Goal: Task Accomplishment & Management: Manage account settings

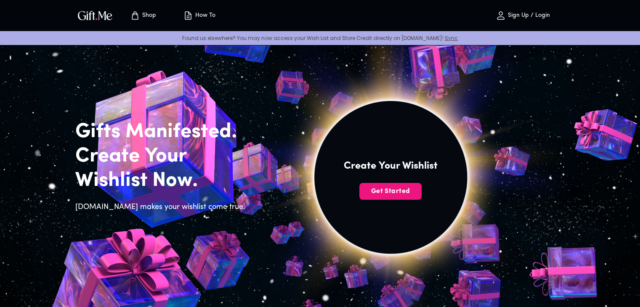
click at [153, 15] on p "Shop" at bounding box center [148, 15] width 16 height 7
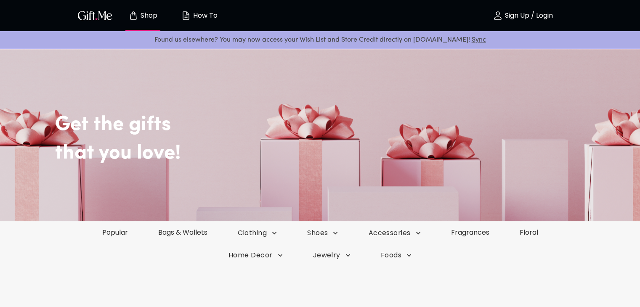
click at [529, 19] on p "Sign Up / Login" at bounding box center [528, 15] width 50 height 7
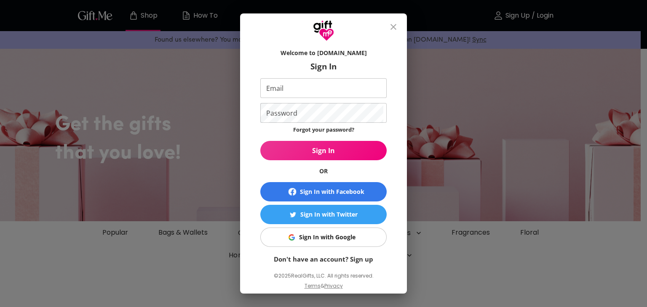
click at [287, 85] on input "Email" at bounding box center [321, 88] width 123 height 20
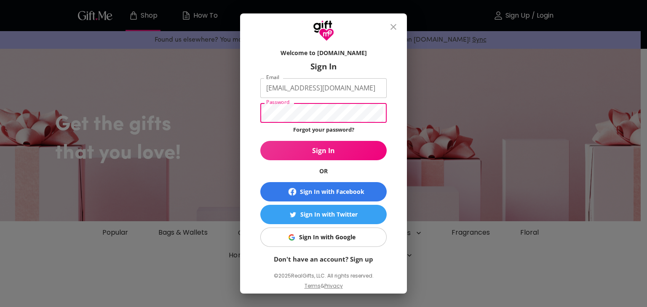
type input "Jammrellim@gmail.com"
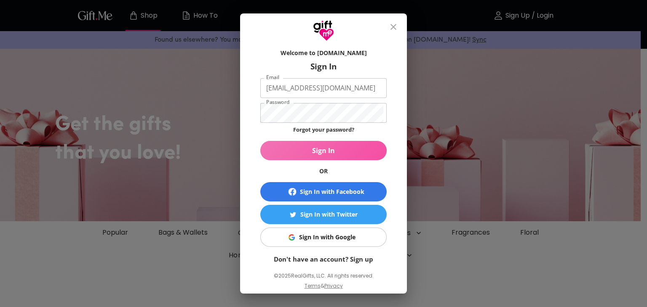
click at [320, 152] on span "Sign In" at bounding box center [323, 150] width 126 height 9
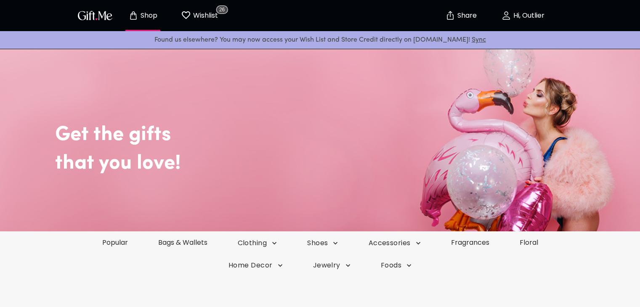
click at [209, 24] on button "Wishlist 26" at bounding box center [199, 15] width 46 height 27
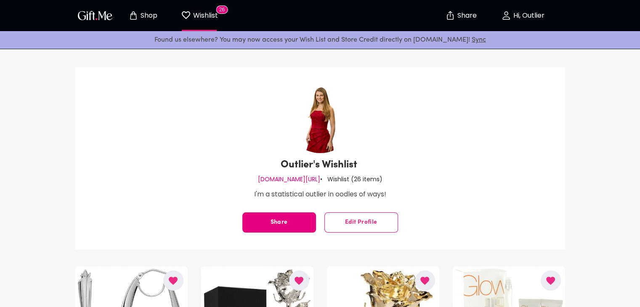
click at [142, 13] on p "Shop" at bounding box center [148, 15] width 19 height 7
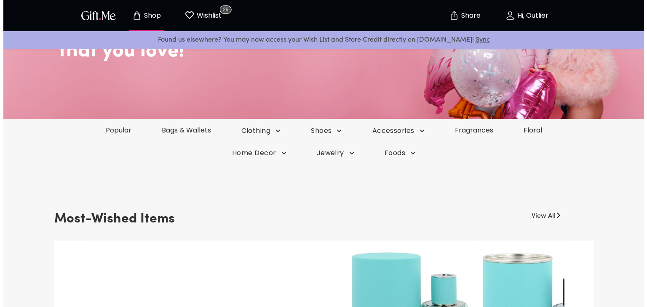
scroll to position [126, 0]
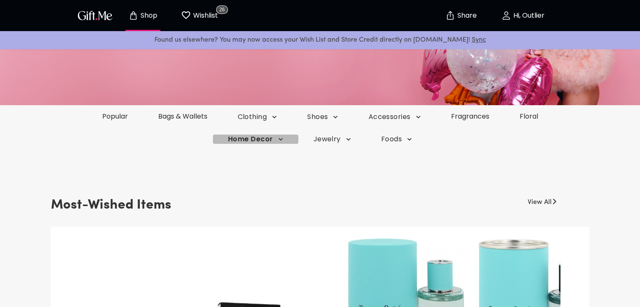
click at [269, 140] on span "Home Decor" at bounding box center [255, 139] width 55 height 9
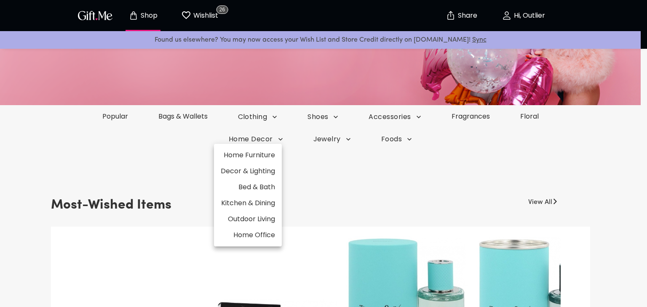
click at [267, 117] on div at bounding box center [323, 153] width 647 height 307
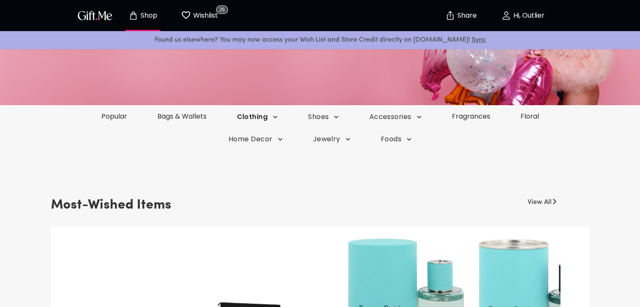
click at [274, 118] on icon "button" at bounding box center [275, 117] width 8 height 8
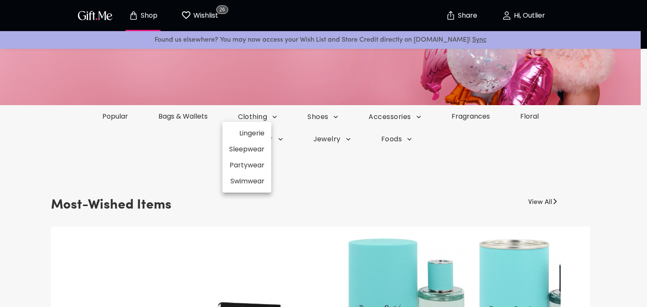
click at [338, 117] on div at bounding box center [323, 153] width 647 height 307
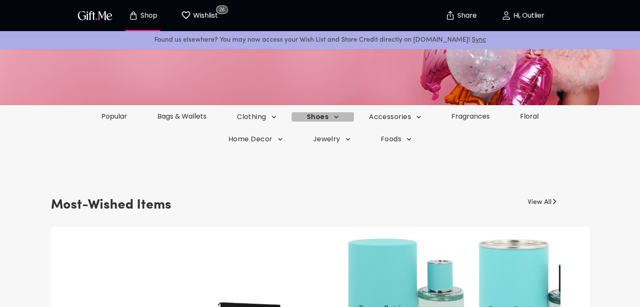
click at [338, 117] on icon "button" at bounding box center [336, 117] width 8 height 8
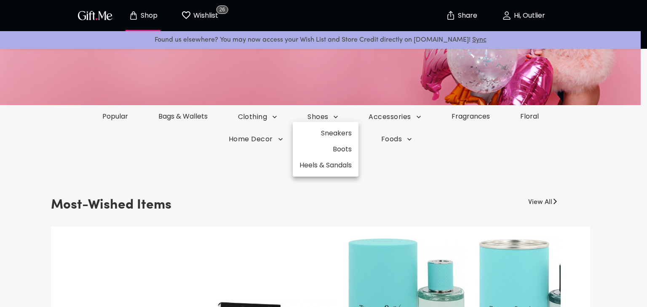
click at [424, 117] on div at bounding box center [323, 153] width 647 height 307
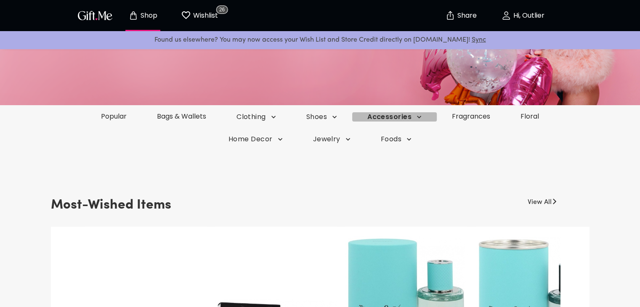
click at [422, 118] on icon "button" at bounding box center [419, 117] width 8 height 8
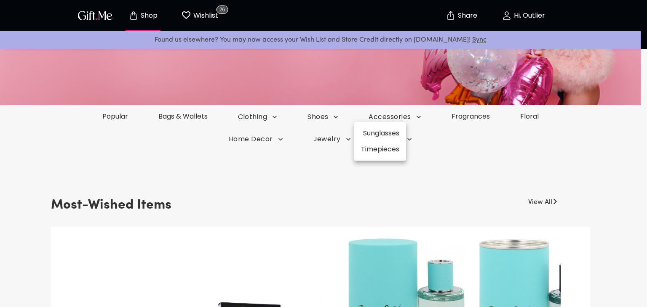
click at [421, 120] on div at bounding box center [323, 153] width 647 height 307
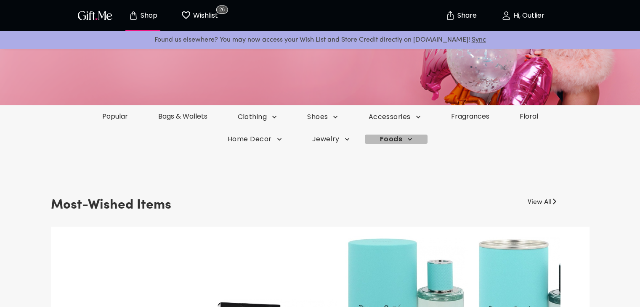
click at [412, 137] on icon "button" at bounding box center [410, 139] width 8 height 8
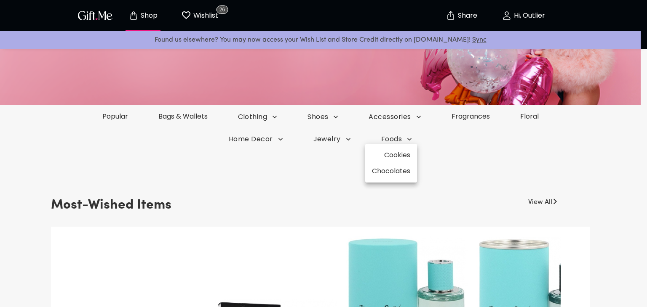
click at [432, 137] on div at bounding box center [323, 153] width 647 height 307
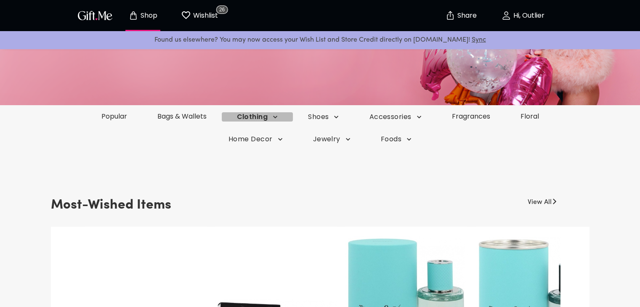
click at [254, 116] on span "Clothing" at bounding box center [257, 116] width 41 height 9
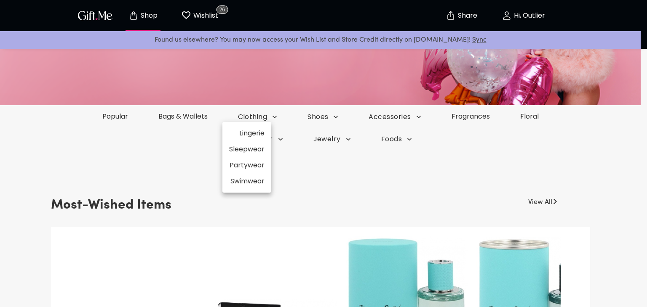
click at [254, 128] on li "Lingerie" at bounding box center [246, 133] width 49 height 16
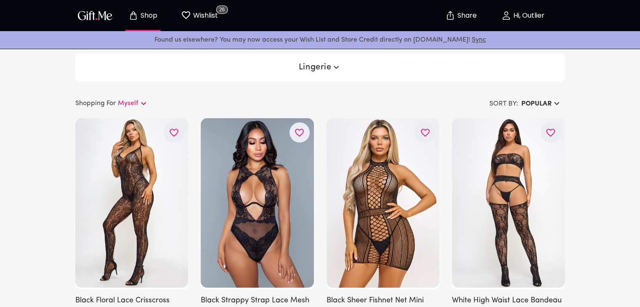
click at [555, 105] on icon "button" at bounding box center [557, 104] width 10 height 10
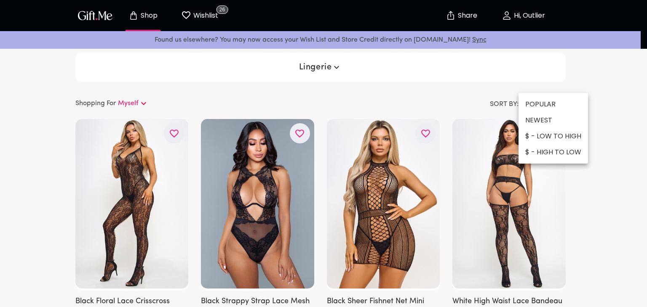
click at [566, 135] on li "$ - LOW TO HIGH" at bounding box center [552, 136] width 69 height 16
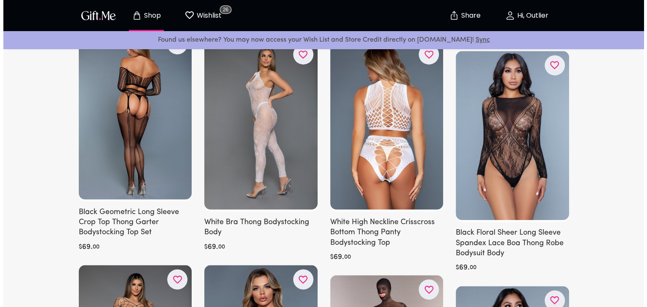
scroll to position [1221, 0]
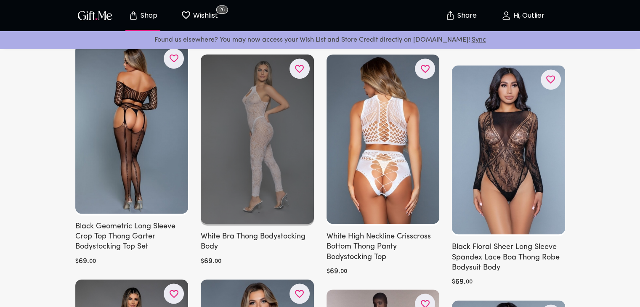
click at [284, 112] on div at bounding box center [257, 139] width 113 height 171
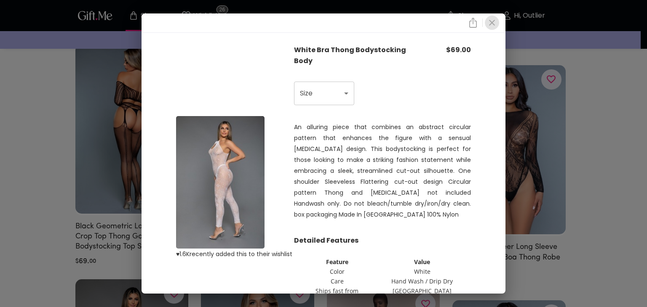
click at [499, 27] on button "close" at bounding box center [492, 23] width 14 height 14
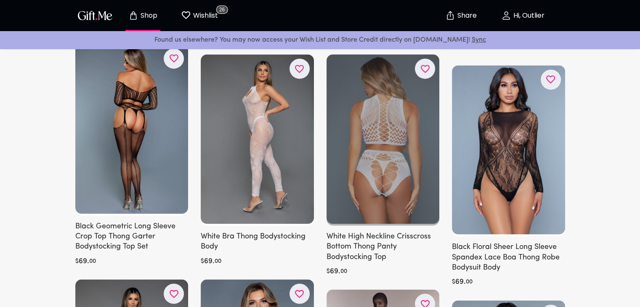
click at [407, 139] on div at bounding box center [383, 139] width 113 height 171
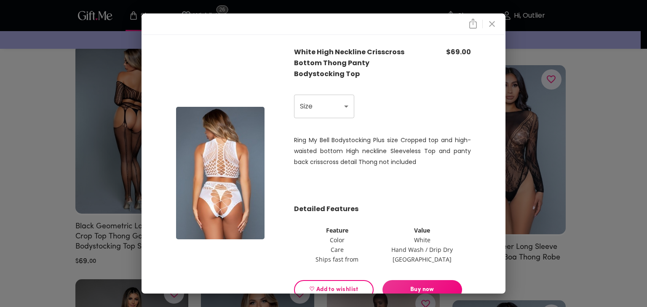
click at [497, 23] on icon "close" at bounding box center [492, 24] width 10 height 10
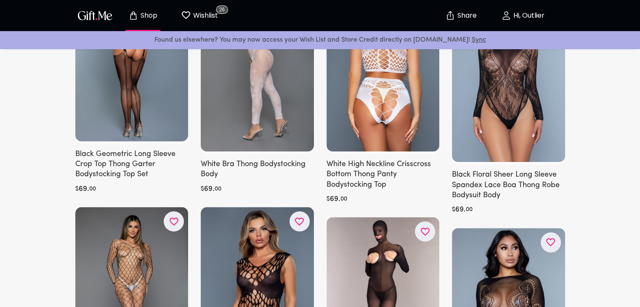
scroll to position [1305, 0]
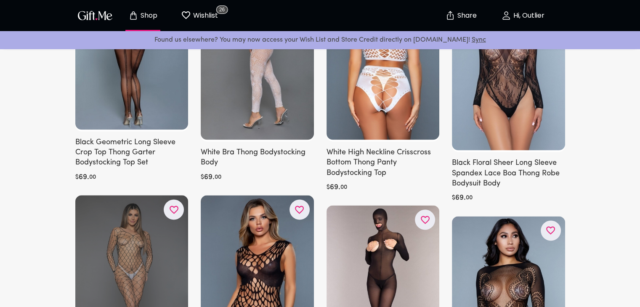
click at [139, 252] on div at bounding box center [131, 280] width 113 height 171
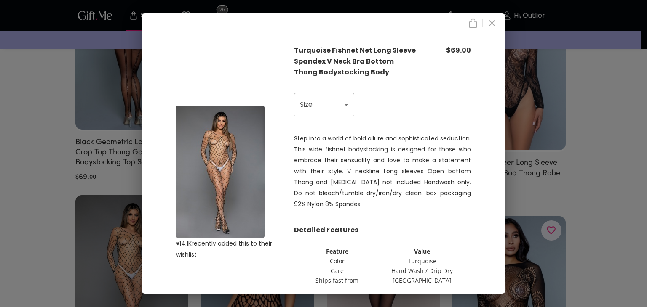
click at [185, 204] on img at bounding box center [220, 172] width 88 height 133
click at [493, 24] on icon "close" at bounding box center [492, 23] width 10 height 10
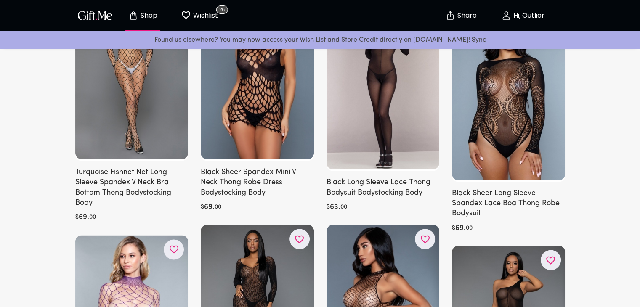
scroll to position [1600, 0]
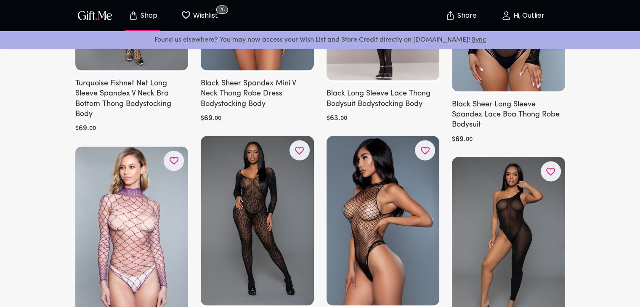
click at [529, 16] on p "Hi, Outlier" at bounding box center [528, 15] width 33 height 7
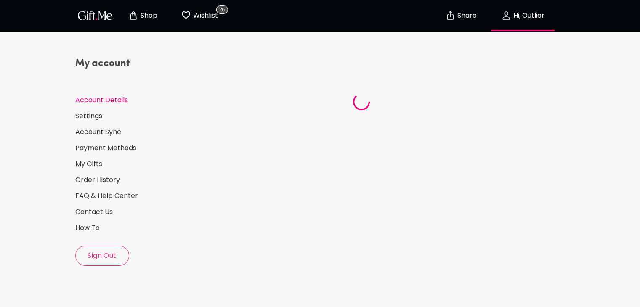
select select "1988"
select select "November"
select select "15"
select select "US"
select select "VA"
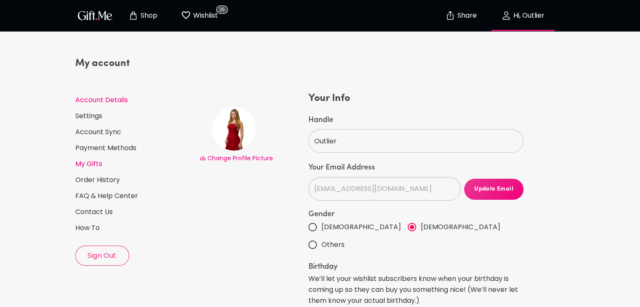
click at [96, 163] on link "My Gifts" at bounding box center [133, 164] width 117 height 9
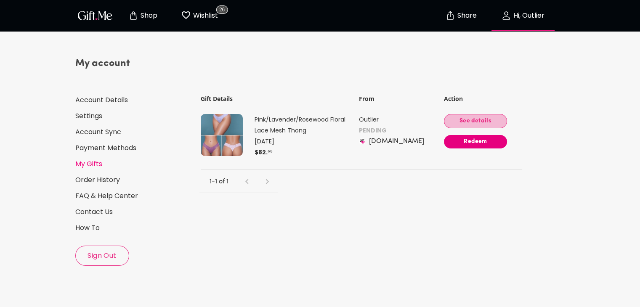
click at [470, 115] on button "See details" at bounding box center [475, 121] width 63 height 14
